Goal: Task Accomplishment & Management: Use online tool/utility

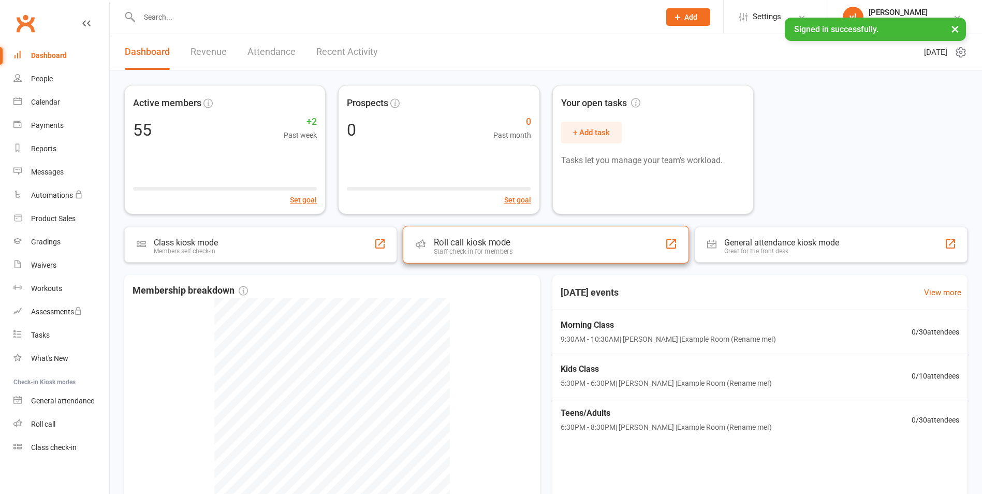
click at [544, 254] on div "Roll call kiosk mode Staff check-in for members" at bounding box center [546, 244] width 286 height 37
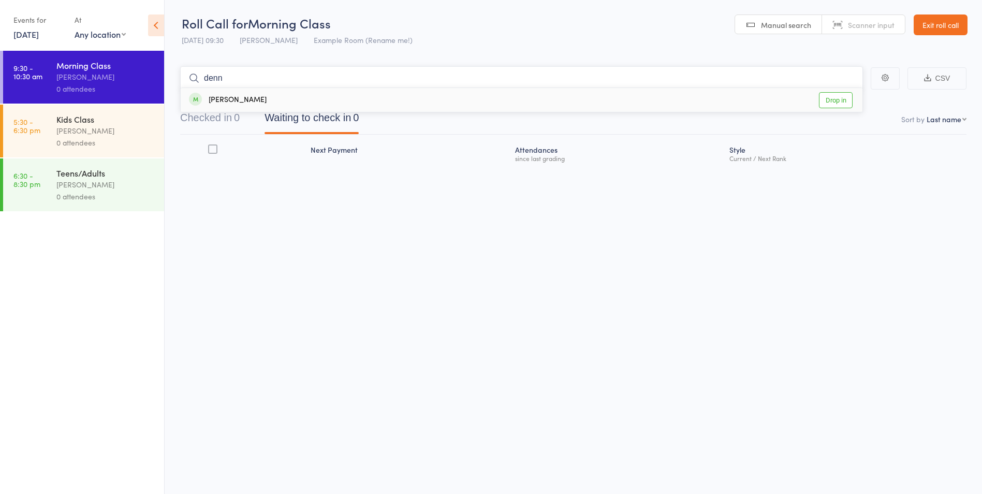
type input "denn"
click at [831, 100] on link "Drop in" at bounding box center [836, 100] width 34 height 16
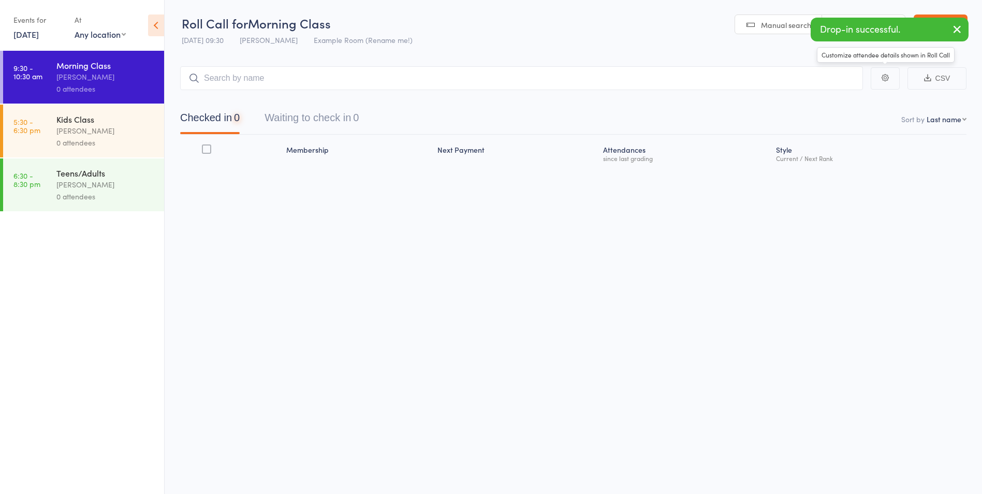
click at [950, 21] on button "button" at bounding box center [956, 30] width 23 height 24
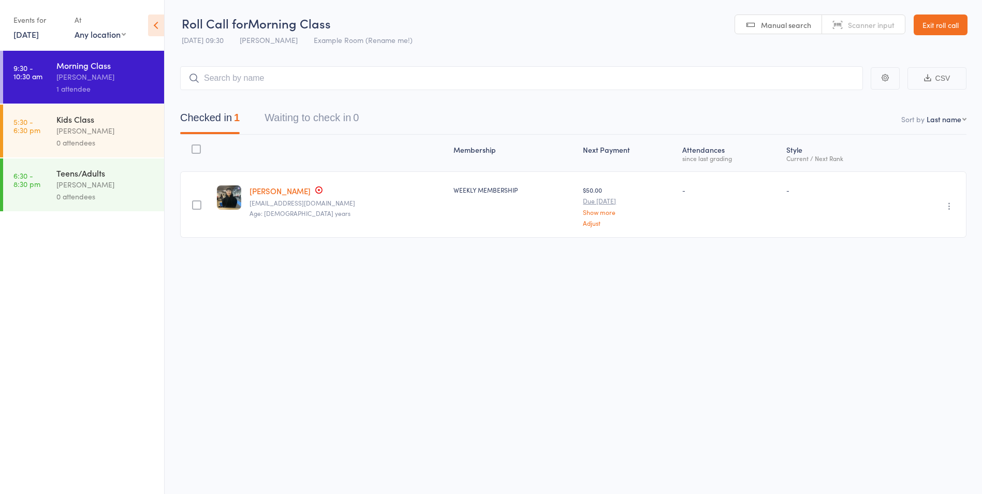
click at [953, 25] on link "Exit roll call" at bounding box center [940, 24] width 54 height 21
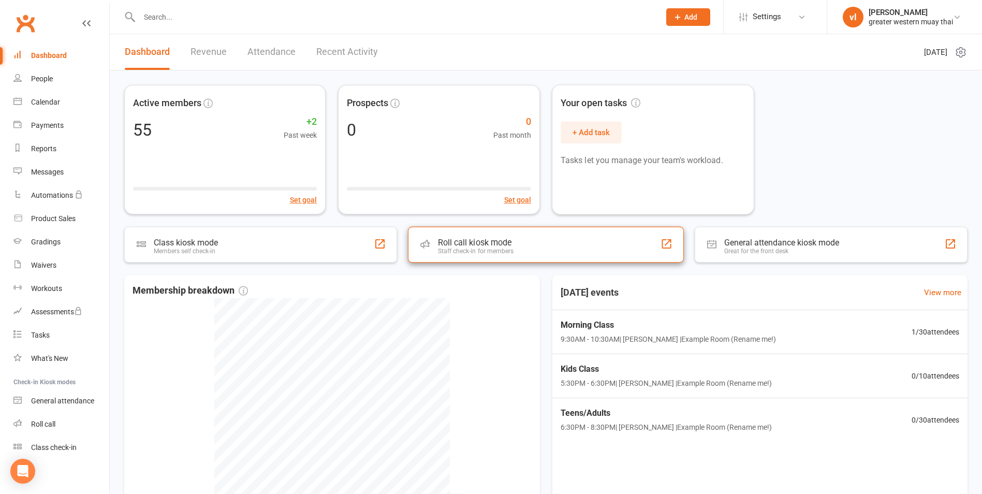
click at [581, 228] on div "Roll call kiosk mode Staff check-in for members" at bounding box center [546, 245] width 276 height 36
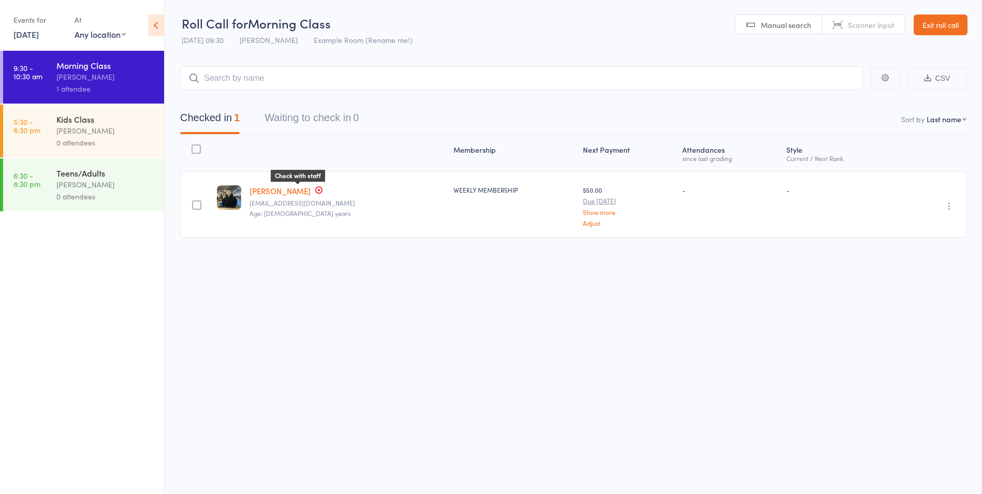
click at [315, 188] on icon at bounding box center [319, 190] width 8 height 8
click at [258, 188] on link "Dennis Lay" at bounding box center [279, 190] width 61 height 11
click at [933, 19] on link "Exit roll call" at bounding box center [940, 24] width 54 height 21
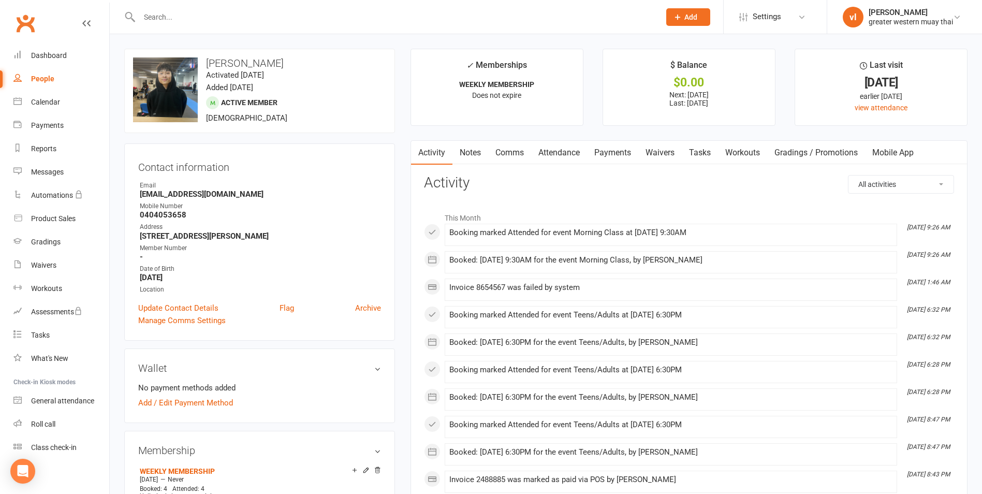
click at [605, 150] on link "Payments" at bounding box center [612, 153] width 51 height 24
